Goal: Task Accomplishment & Management: Manage account settings

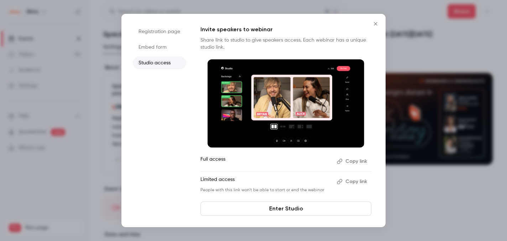
click at [374, 26] on icon "Close" at bounding box center [375, 24] width 9 height 6
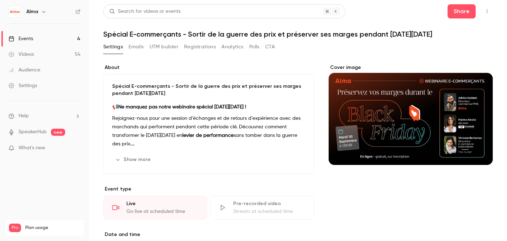
click at [177, 208] on div "Go live at scheduled time" at bounding box center [162, 211] width 72 height 7
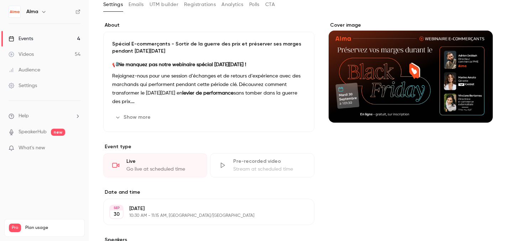
scroll to position [49, 0]
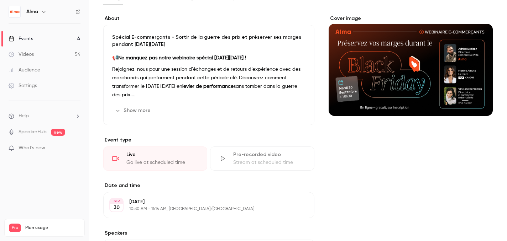
click at [154, 158] on div "Live" at bounding box center [162, 154] width 72 height 7
click at [120, 162] on div "Live Go live at scheduled time" at bounding box center [155, 159] width 104 height 24
click at [249, 156] on div "Pre-recorded video" at bounding box center [269, 154] width 72 height 7
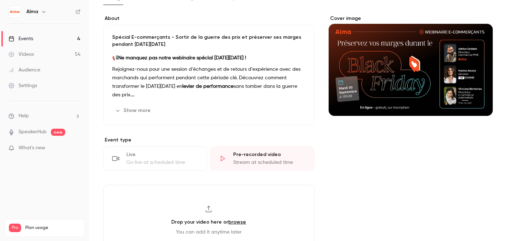
click at [188, 156] on div "Live" at bounding box center [162, 154] width 72 height 7
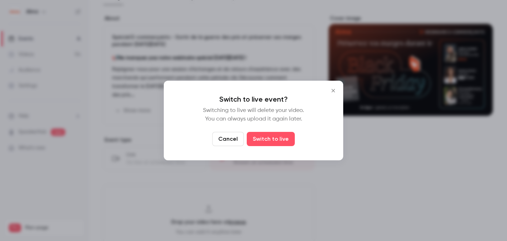
click at [332, 91] on icon "Close" at bounding box center [333, 91] width 9 height 6
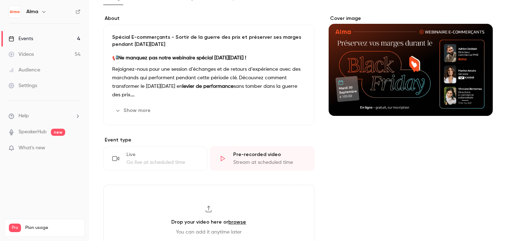
click at [181, 154] on div "Live" at bounding box center [162, 154] width 72 height 7
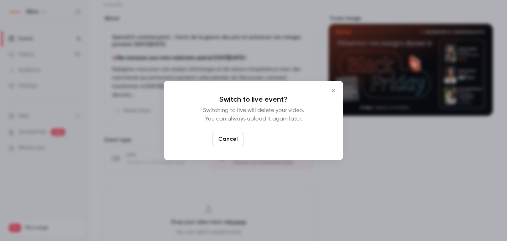
click at [280, 140] on button "Switch to live" at bounding box center [271, 139] width 48 height 14
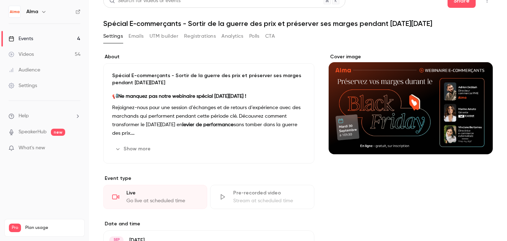
scroll to position [10, 0]
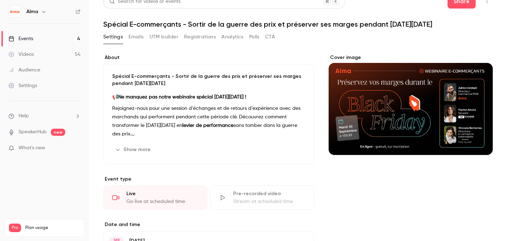
click at [182, 198] on div "Live Go live at scheduled time" at bounding box center [155, 198] width 104 height 24
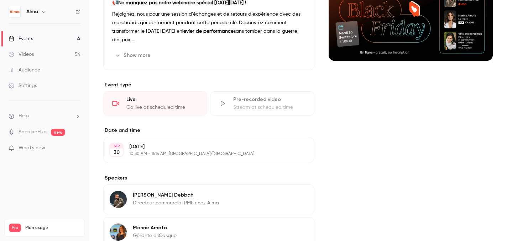
scroll to position [92, 0]
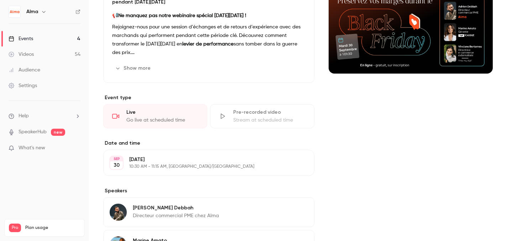
click at [123, 71] on button "Show more" at bounding box center [133, 68] width 43 height 11
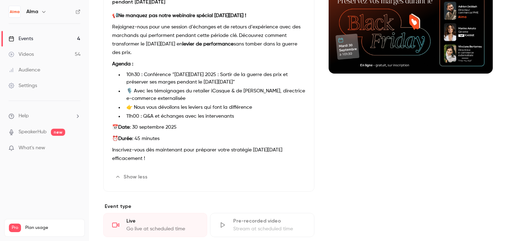
click at [145, 221] on div "Live" at bounding box center [162, 221] width 72 height 7
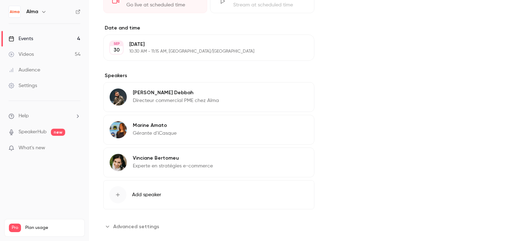
scroll to position [0, 0]
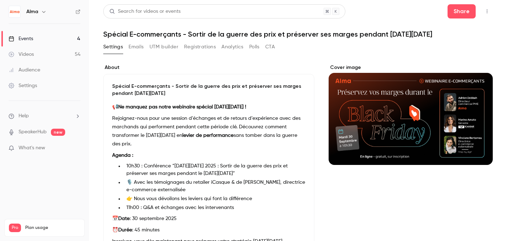
click at [45, 36] on link "Events 4" at bounding box center [44, 39] width 89 height 16
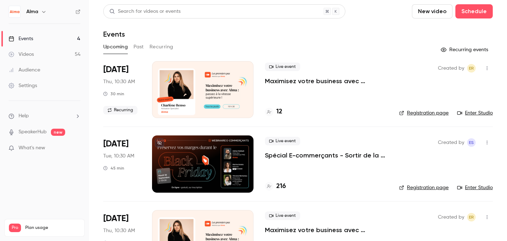
click at [483, 114] on link "Enter Studio" at bounding box center [475, 113] width 36 height 7
click at [475, 187] on link "Enter Studio" at bounding box center [475, 187] width 36 height 7
click at [244, 77] on div at bounding box center [202, 89] width 101 height 57
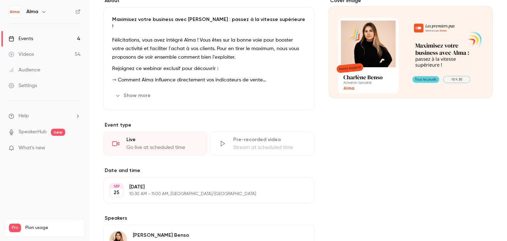
scroll to position [78, 0]
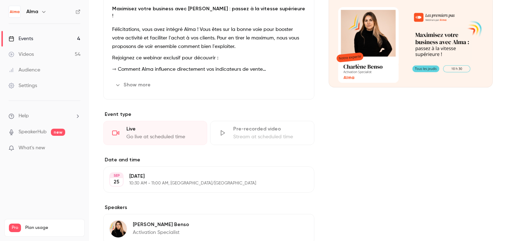
click at [190, 126] on div "Live Go live at scheduled time" at bounding box center [155, 133] width 104 height 24
click at [135, 126] on div "Live" at bounding box center [162, 129] width 72 height 7
click at [291, 80] on button "Edit" at bounding box center [293, 84] width 26 height 11
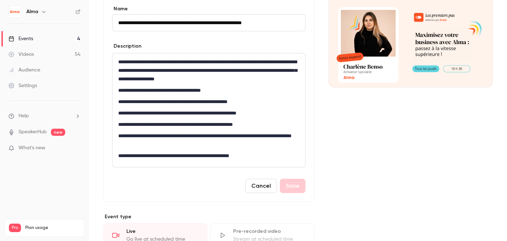
click at [267, 185] on button "Cancel" at bounding box center [261, 186] width 32 height 14
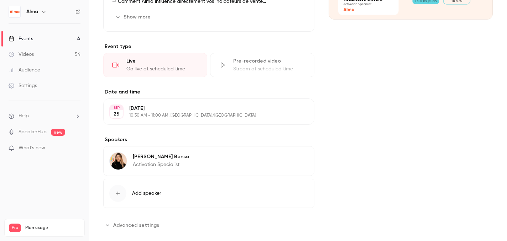
scroll to position [0, 0]
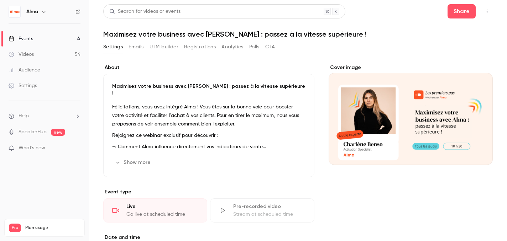
click at [141, 41] on div "Search for videos or events Share Maximisez votre business avec [PERSON_NAME] :…" at bounding box center [298, 199] width 390 height 390
click at [136, 45] on button "Emails" at bounding box center [136, 46] width 15 height 11
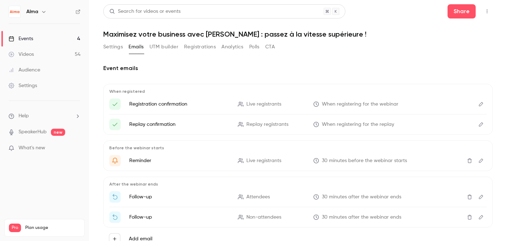
click at [116, 47] on button "Settings" at bounding box center [113, 46] width 20 height 11
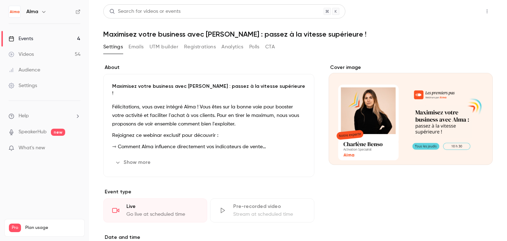
click at [468, 12] on button "Share" at bounding box center [462, 11] width 28 height 14
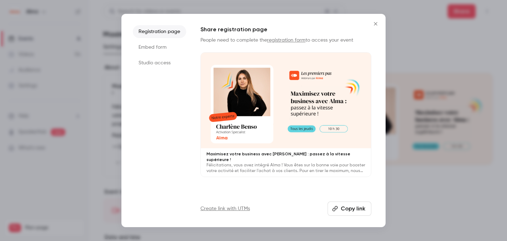
click at [167, 62] on li "Studio access" at bounding box center [159, 63] width 53 height 13
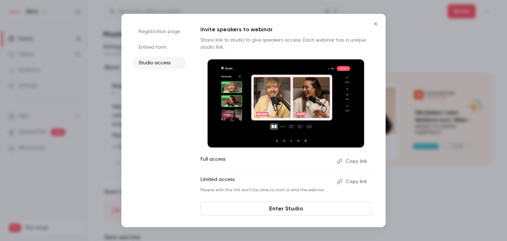
click at [379, 25] on icon "Close" at bounding box center [375, 24] width 9 height 6
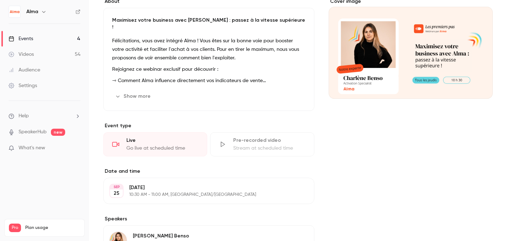
scroll to position [68, 0]
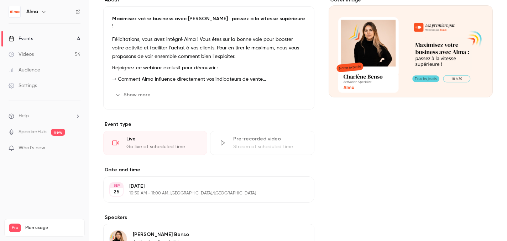
click at [189, 144] on div "Go live at scheduled time" at bounding box center [162, 147] width 72 height 7
click at [190, 144] on div "Go live at scheduled time" at bounding box center [162, 147] width 72 height 7
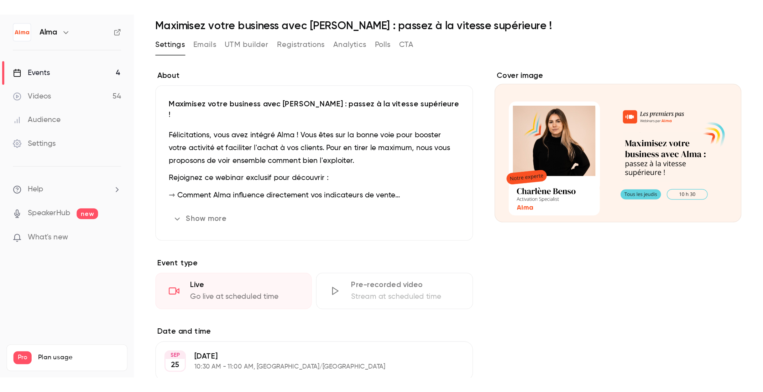
scroll to position [0, 0]
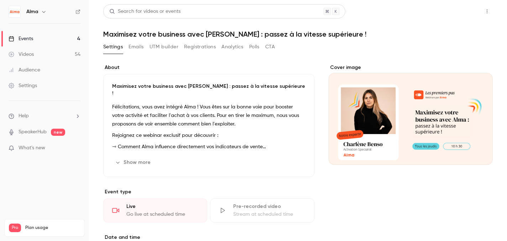
click at [449, 14] on button "Share" at bounding box center [462, 11] width 28 height 14
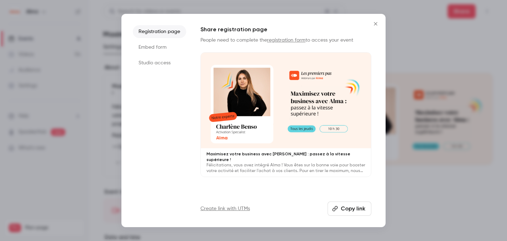
click at [167, 63] on li "Studio access" at bounding box center [159, 63] width 53 height 13
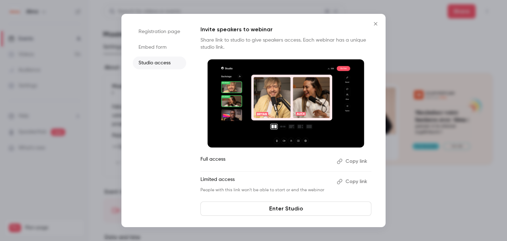
click at [348, 181] on button "Copy link" at bounding box center [352, 181] width 37 height 11
click at [373, 26] on icon "Close" at bounding box center [375, 24] width 9 height 6
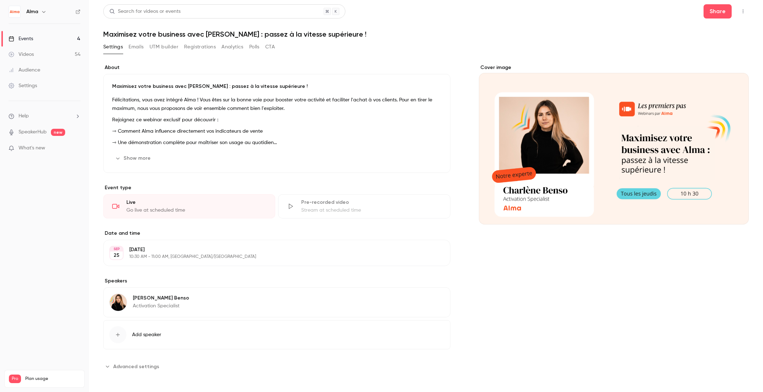
click at [226, 210] on div "Go live at scheduled time" at bounding box center [196, 210] width 140 height 7
click at [117, 212] on div "Live Go live at scheduled time" at bounding box center [189, 206] width 172 height 24
click at [175, 210] on div "Go live at scheduled time" at bounding box center [196, 210] width 140 height 7
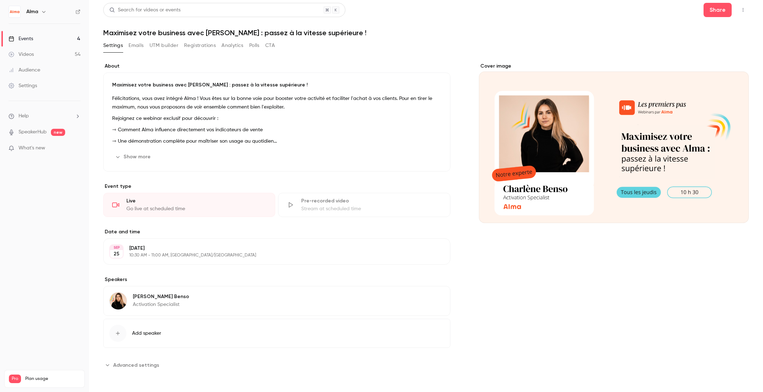
click at [134, 205] on div "Go live at scheduled time" at bounding box center [196, 208] width 140 height 7
click at [120, 205] on div "Live Go live at scheduled time" at bounding box center [189, 205] width 172 height 24
click at [154, 205] on div "Go live at scheduled time" at bounding box center [196, 208] width 140 height 7
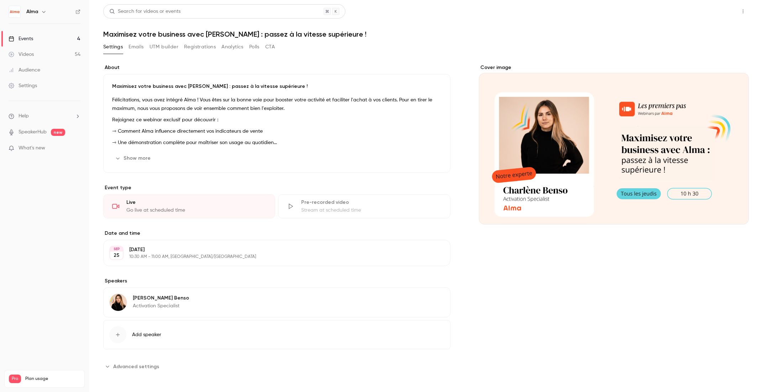
click at [713, 15] on button "Share" at bounding box center [718, 11] width 28 height 14
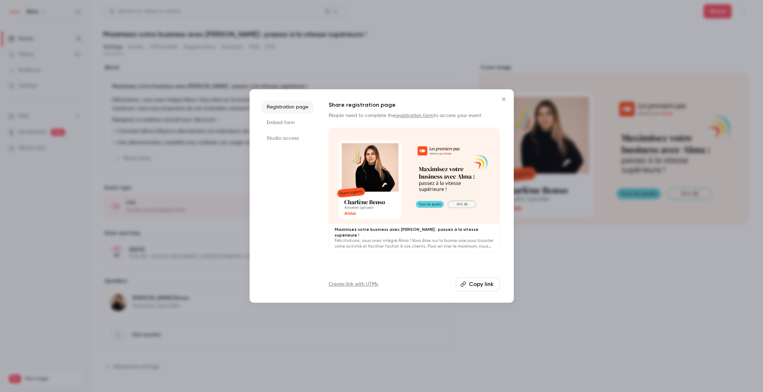
click at [299, 146] on ul "Registration page Embed form Studio access" at bounding box center [287, 196] width 53 height 191
click at [296, 142] on li "Studio access" at bounding box center [287, 138] width 53 height 13
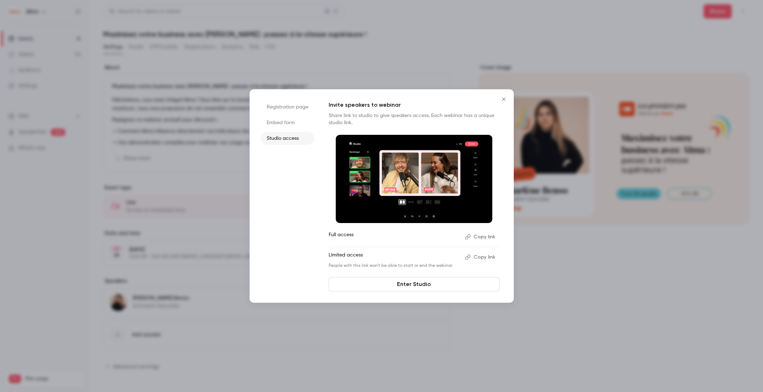
click at [401, 286] on link "Enter Studio" at bounding box center [414, 284] width 171 height 14
click at [343, 256] on p "Limited access" at bounding box center [394, 257] width 131 height 11
click at [350, 234] on p "Full access" at bounding box center [394, 236] width 131 height 11
click at [377, 285] on link "Enter Studio" at bounding box center [414, 284] width 171 height 14
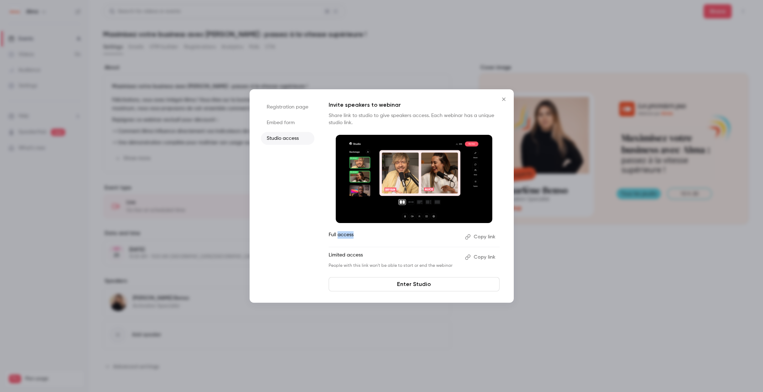
click at [504, 95] on button "Close" at bounding box center [504, 99] width 14 height 14
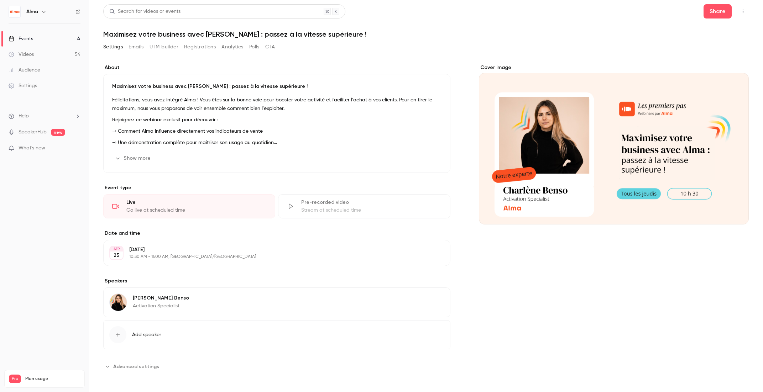
click at [57, 52] on link "Videos 54" at bounding box center [44, 55] width 89 height 16
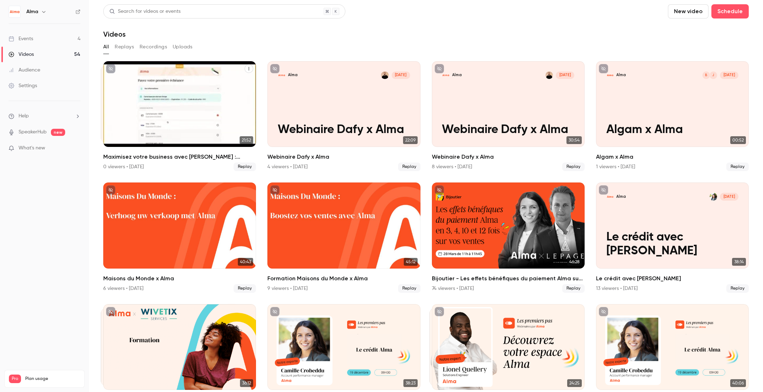
click at [184, 113] on div "Maximisez votre business avec Alma : passez à la vitesse supérieure !" at bounding box center [179, 104] width 153 height 86
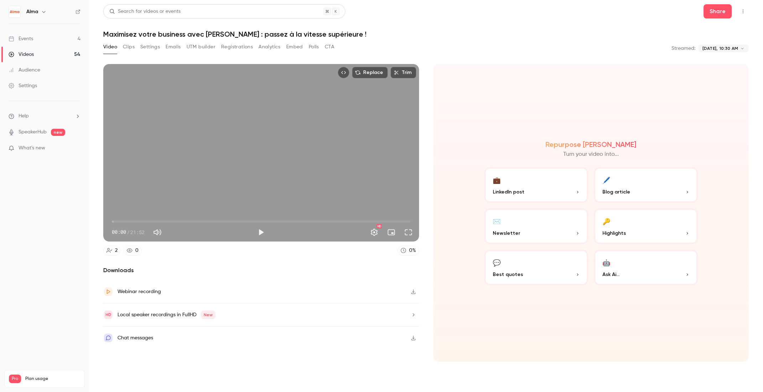
click at [25, 53] on div "Videos" at bounding box center [21, 54] width 25 height 7
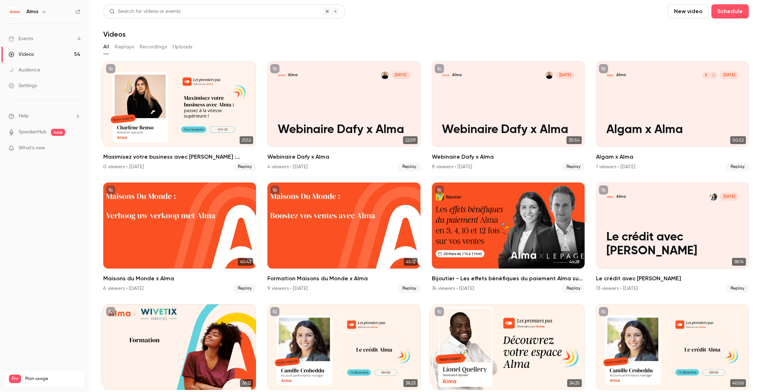
click at [35, 43] on link "Events 4" at bounding box center [44, 39] width 89 height 16
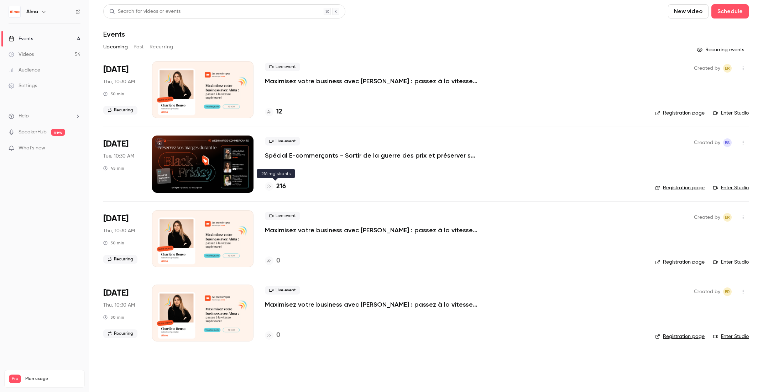
click at [282, 186] on h4 "216" at bounding box center [281, 187] width 10 height 10
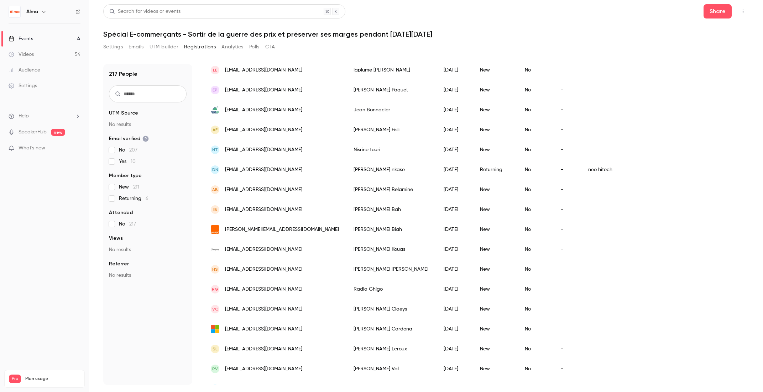
scroll to position [552, 0]
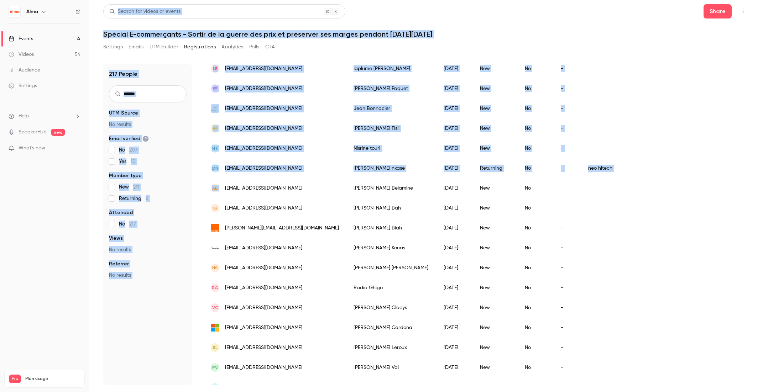
drag, startPoint x: 281, startPoint y: 181, endPoint x: 165, endPoint y: -5, distance: 218.9
click at [165, 0] on html "Alma Events 4 Videos 54 Audience Settings Help SpeakerHub new What's new Pro Pl…" at bounding box center [381, 196] width 763 height 392
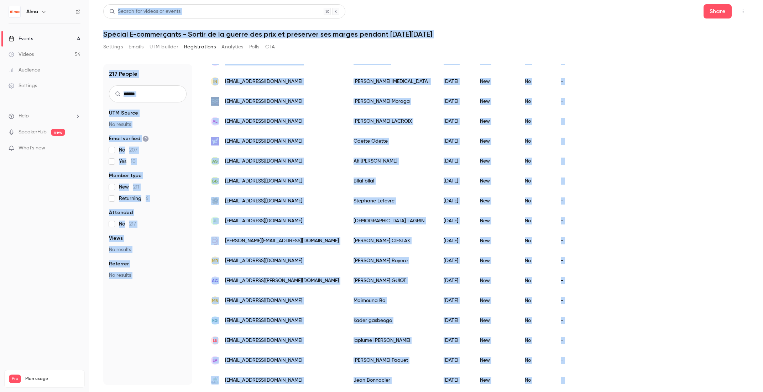
click at [299, 181] on div "Bb [EMAIL_ADDRESS][DOMAIN_NAME]" at bounding box center [275, 181] width 143 height 20
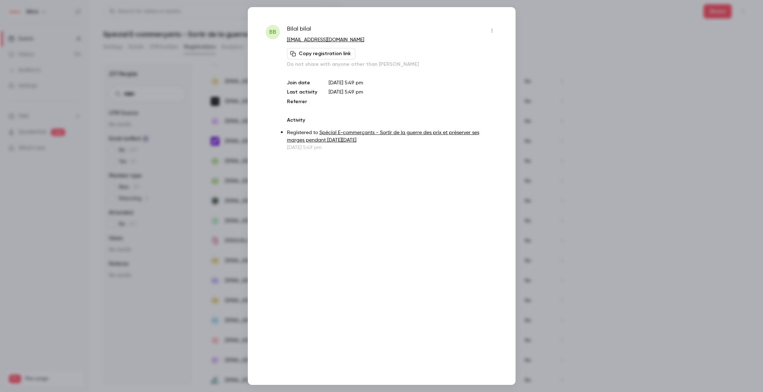
click at [559, 163] on div at bounding box center [381, 196] width 763 height 392
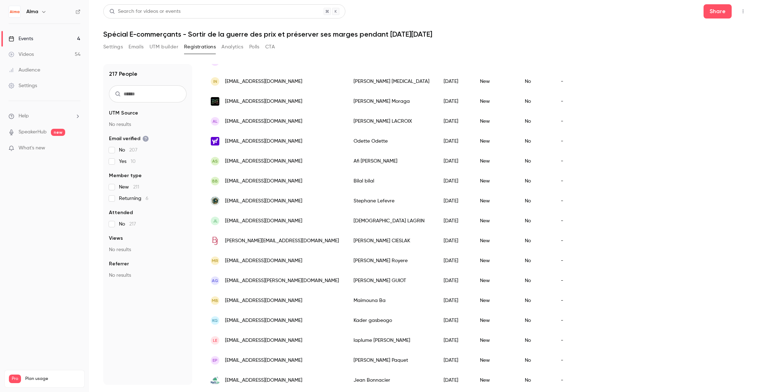
click at [581, 163] on div "People list" at bounding box center [606, 161] width 51 height 20
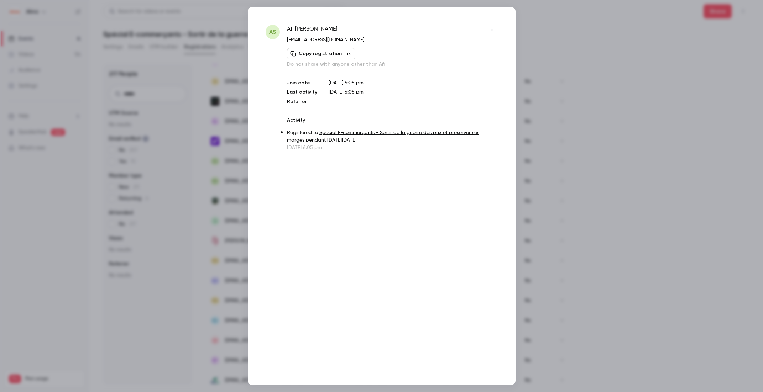
click at [559, 163] on div at bounding box center [381, 196] width 763 height 392
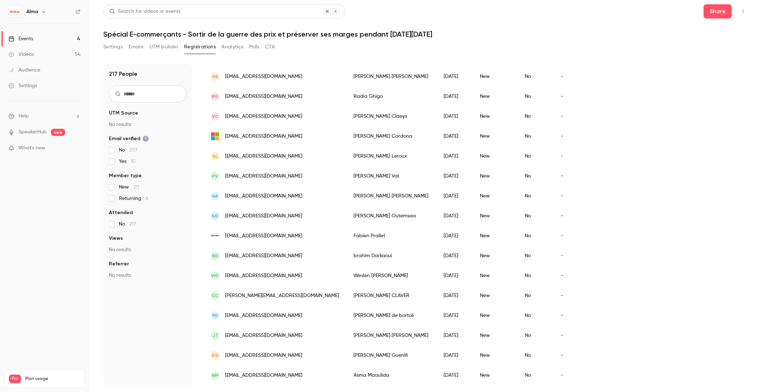
scroll to position [744, 0]
